Goal: Navigation & Orientation: Go to known website

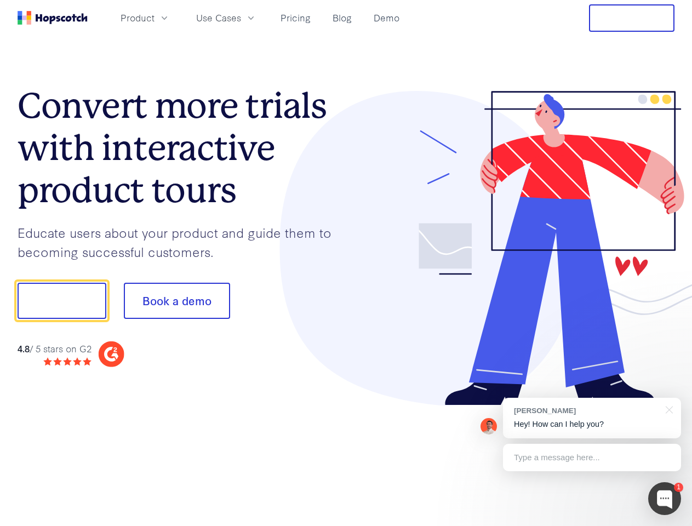
click at [346, 263] on div at bounding box center [510, 248] width 329 height 315
click at [155, 18] on span "Product" at bounding box center [138, 18] width 34 height 14
click at [241, 18] on span "Use Cases" at bounding box center [218, 18] width 45 height 14
click at [632, 18] on button "Free Trial" at bounding box center [631, 17] width 85 height 27
click at [61, 301] on button "Show me!" at bounding box center [62, 301] width 89 height 36
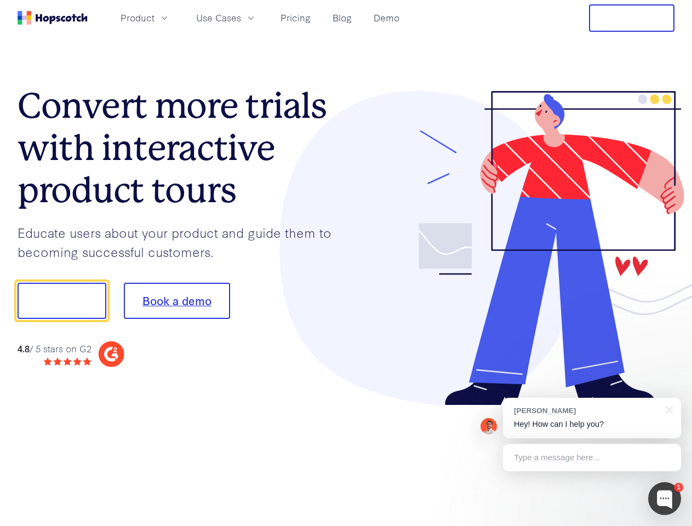
click at [176, 301] on button "Book a demo" at bounding box center [177, 301] width 106 height 36
click at [665, 499] on div at bounding box center [664, 498] width 33 height 33
click at [592, 418] on div "[PERSON_NAME] Hey! How can I help you?" at bounding box center [592, 418] width 178 height 41
click at [667, 409] on div at bounding box center [578, 373] width 205 height 219
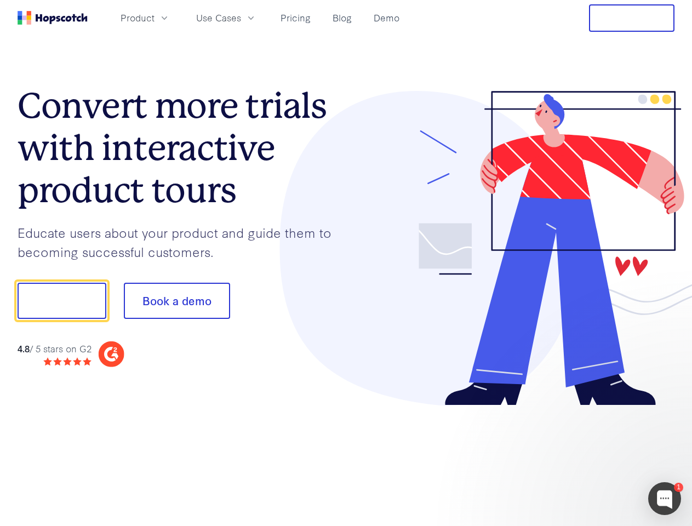
click at [592, 457] on div at bounding box center [578, 373] width 205 height 219
